Goal: Information Seeking & Learning: Learn about a topic

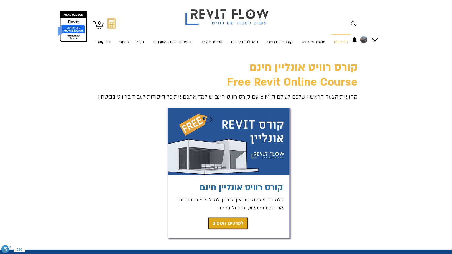
click at [347, 40] on nav at bounding box center [352, 39] width 11 height 9
click at [356, 37] on icon "התראות" at bounding box center [354, 40] width 6 height 6
click at [366, 40] on img "החשבון של Ruth shlomo" at bounding box center [363, 39] width 7 height 7
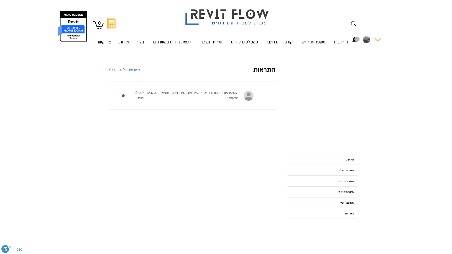
click at [363, 39] on img "החשבון של Ruth shlomo" at bounding box center [366, 39] width 7 height 7
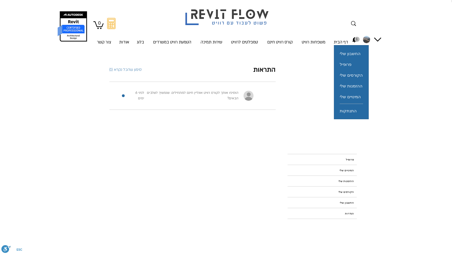
click at [290, 107] on div at bounding box center [321, 120] width 69 height 59
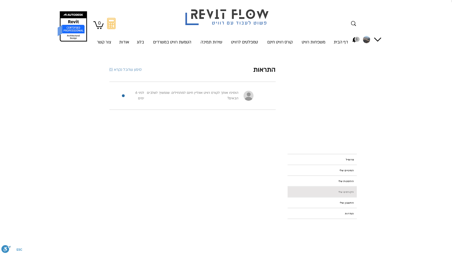
click at [344, 190] on link "הקורסים שלי" at bounding box center [321, 192] width 69 height 10
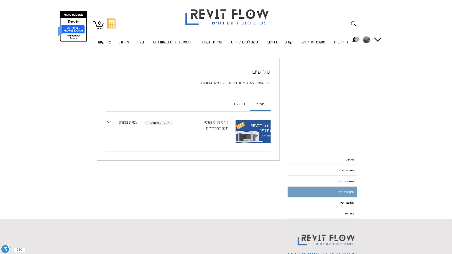
click at [123, 122] on link "צפייה בקורס" at bounding box center [128, 123] width 19 height 6
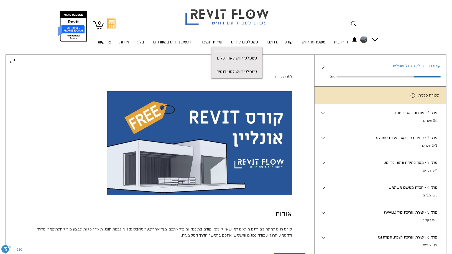
click at [159, 74] on ul "60 שלבים" at bounding box center [160, 77] width 264 height 6
